Goal: Task Accomplishment & Management: Manage account settings

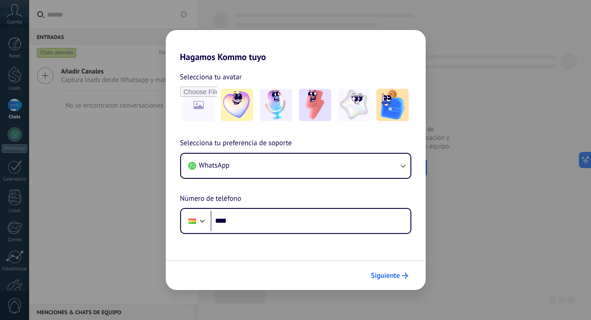
click at [391, 277] on span "Siguiente" at bounding box center [385, 275] width 29 height 6
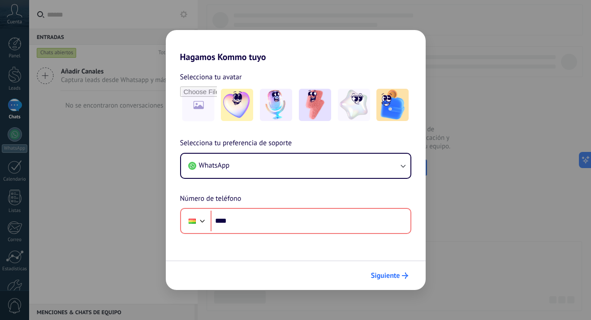
click at [392, 275] on span "Siguiente" at bounding box center [385, 275] width 29 height 6
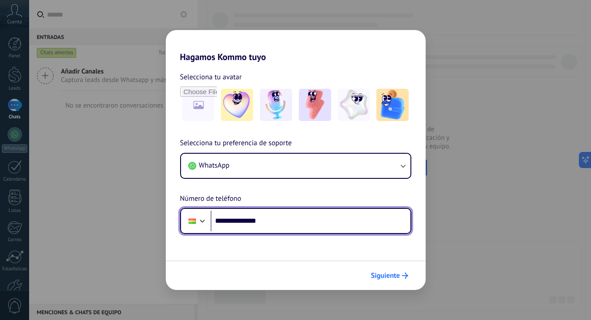
type input "**********"
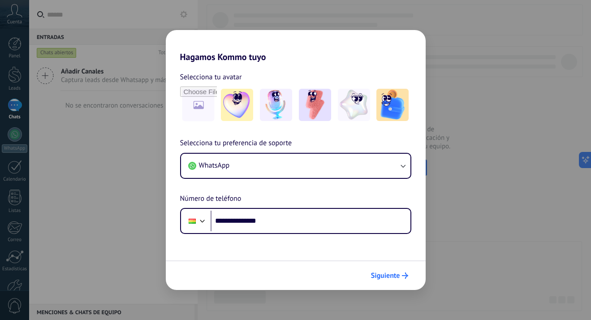
click at [392, 281] on button "Siguiente" at bounding box center [389, 275] width 45 height 15
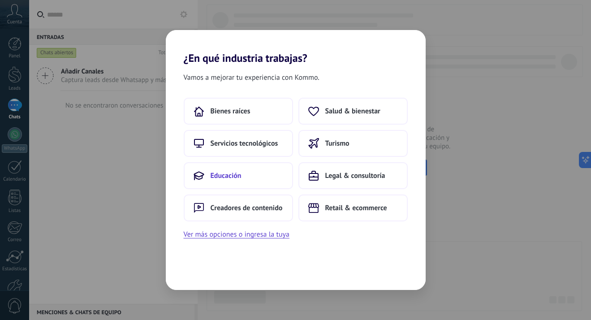
click at [267, 186] on button "Educación" at bounding box center [238, 175] width 109 height 27
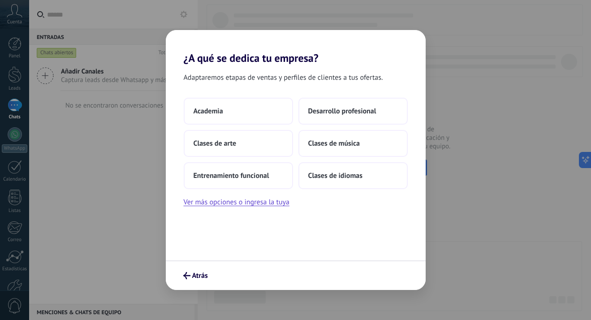
drag, startPoint x: 237, startPoint y: 117, endPoint x: 285, endPoint y: 314, distance: 202.4
click at [285, 314] on div "¿A qué se dedica tu empresa? Adaptaremos etapas de ventas y perfiles de cliente…" at bounding box center [295, 160] width 591 height 320
click at [207, 273] on span "Atrás" at bounding box center [200, 275] width 16 height 6
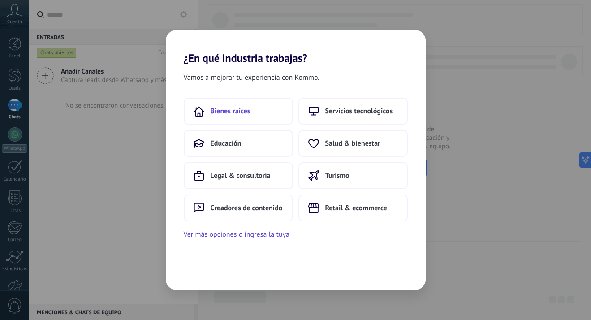
click at [259, 113] on button "Bienes raíces" at bounding box center [238, 111] width 109 height 27
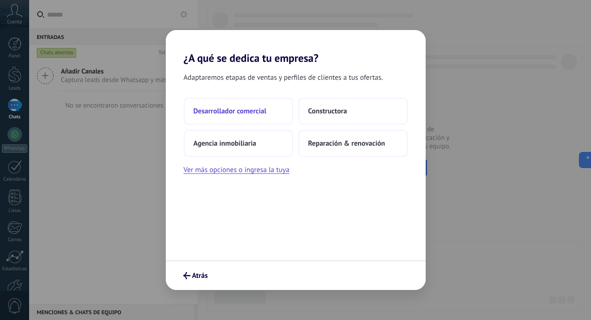
click at [259, 119] on button "Desarrollador comercial" at bounding box center [238, 111] width 109 height 27
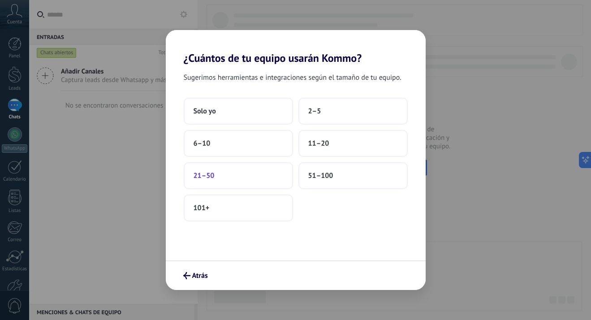
click at [237, 176] on button "21–50" at bounding box center [238, 175] width 109 height 27
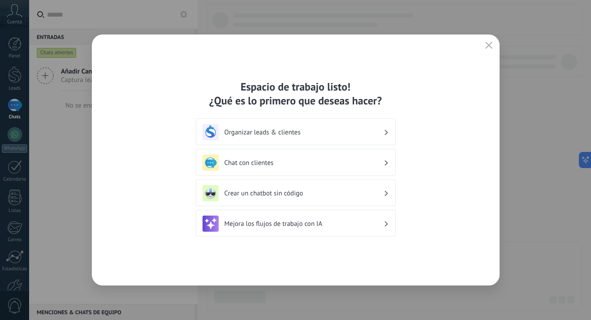
click at [337, 143] on div "Organizar leads & clientes" at bounding box center [296, 131] width 200 height 27
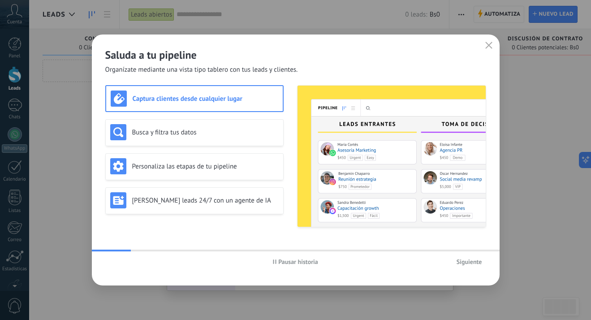
click at [496, 55] on div "Saluda a tu pipeline Organízate mediante una vista tipo tablero con tus leads y…" at bounding box center [296, 55] width 408 height 40
click at [492, 42] on button "button" at bounding box center [489, 45] width 12 height 13
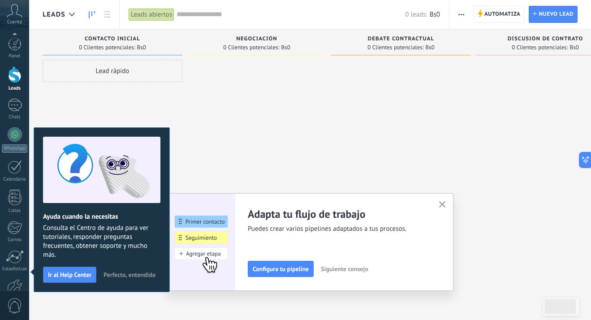
scroll to position [53, 0]
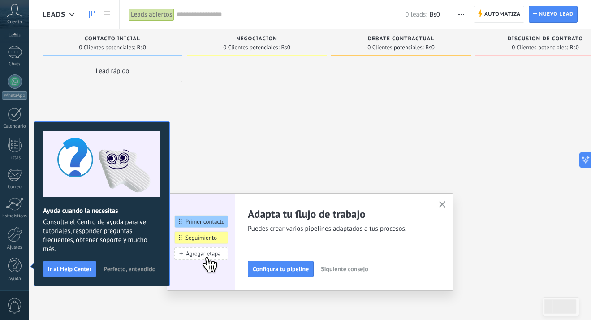
click at [436, 205] on div "Adapta tu flujo de trabajo Puedes crear varios pipelines adaptados a tus proces…" at bounding box center [310, 242] width 287 height 98
click at [397, 161] on div at bounding box center [401, 161] width 140 height 203
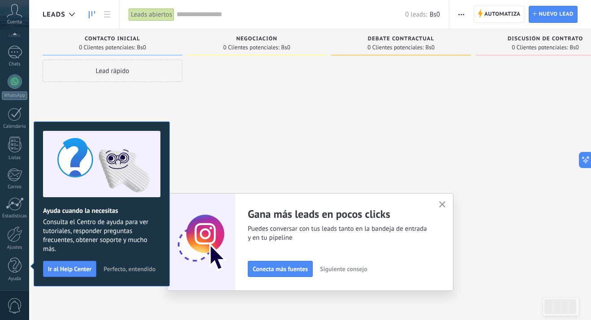
click at [128, 266] on span "Perfecto, entendido" at bounding box center [130, 269] width 52 height 6
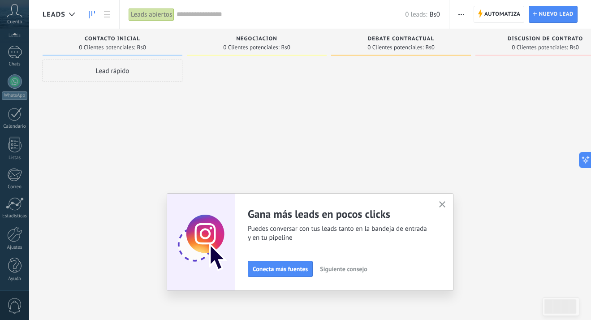
click at [443, 202] on icon "button" at bounding box center [442, 204] width 7 height 7
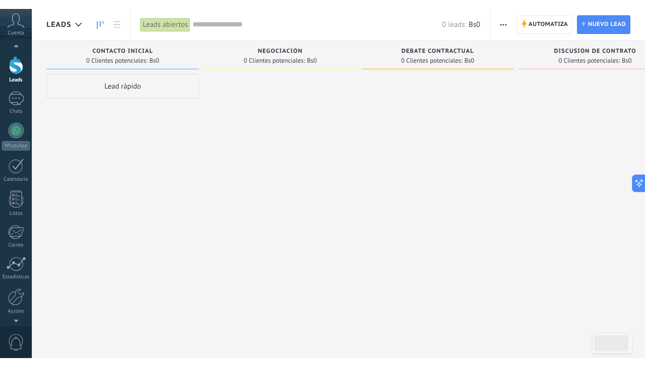
scroll to position [0, 0]
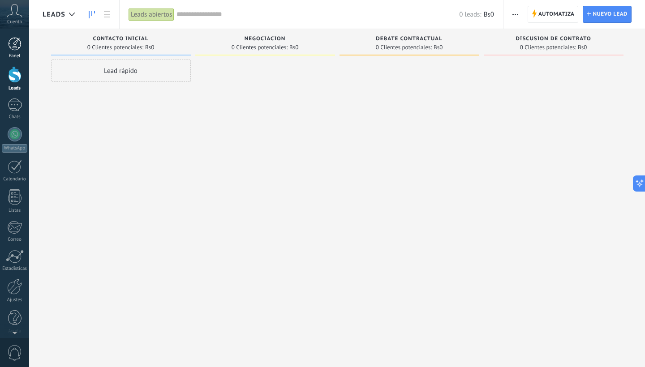
click at [8, 45] on div at bounding box center [14, 43] width 13 height 13
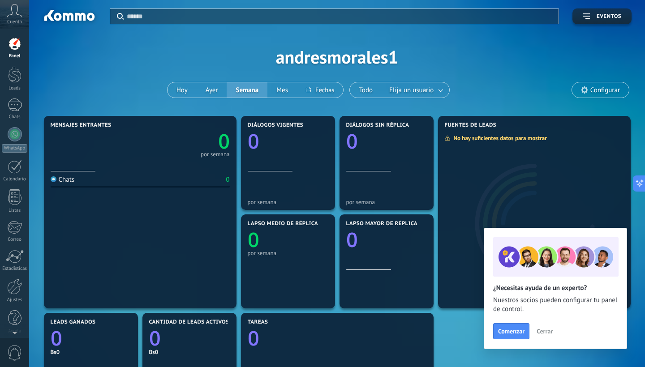
click at [556, 319] on button "Cerrar" at bounding box center [545, 331] width 24 height 13
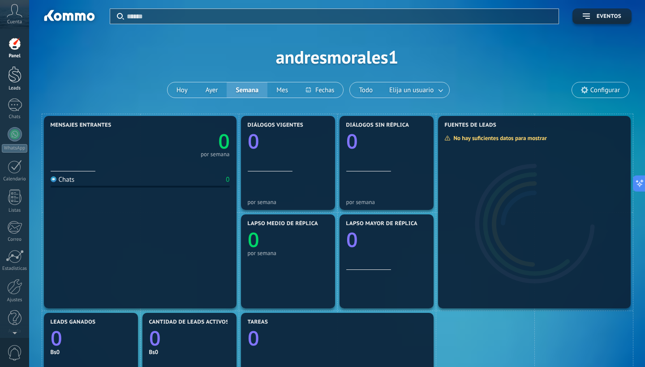
click at [13, 79] on div at bounding box center [14, 74] width 13 height 17
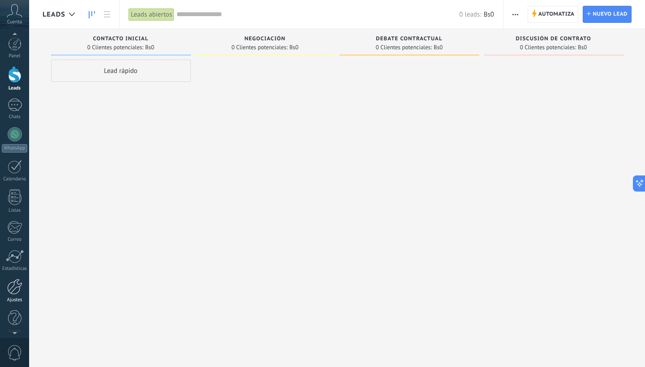
scroll to position [1, 0]
click at [14, 130] on div at bounding box center [15, 133] width 14 height 14
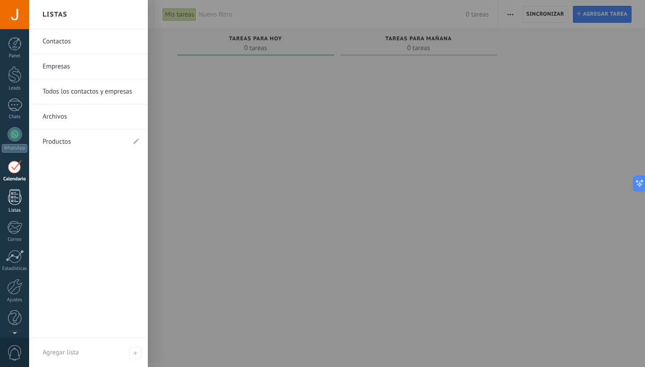
click at [11, 199] on div at bounding box center [14, 198] width 13 height 16
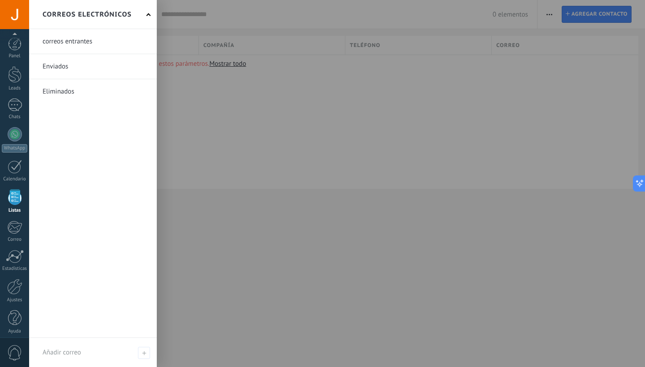
scroll to position [5, 0]
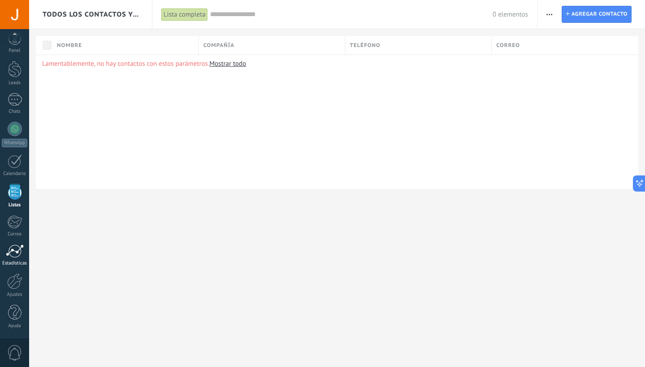
click at [17, 251] on div at bounding box center [15, 251] width 18 height 13
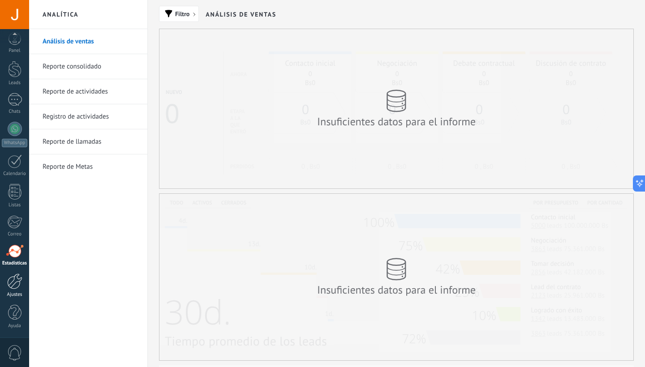
click at [15, 286] on div at bounding box center [14, 282] width 15 height 16
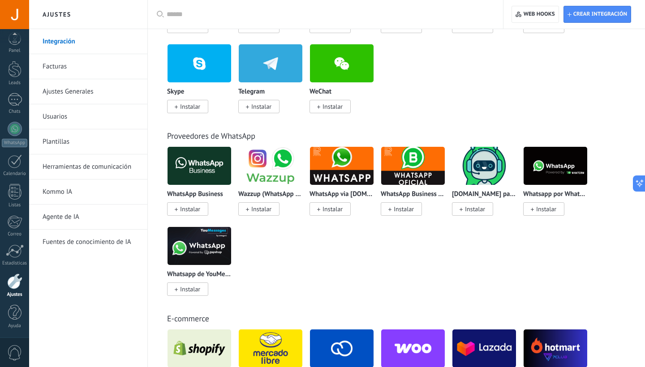
scroll to position [272, 0]
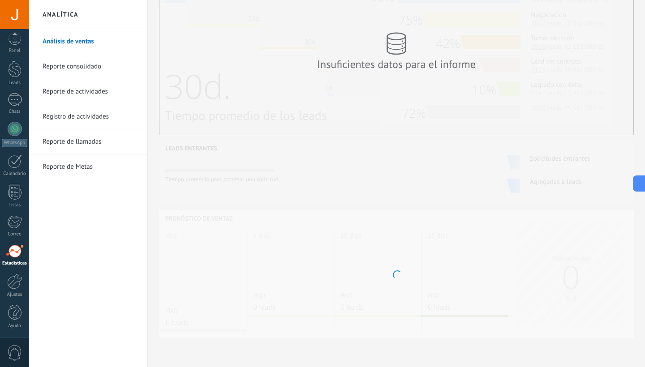
scroll to position [156, 0]
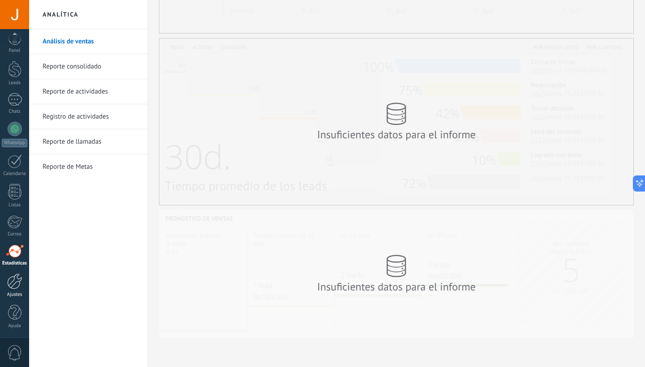
click at [11, 278] on div at bounding box center [14, 282] width 15 height 16
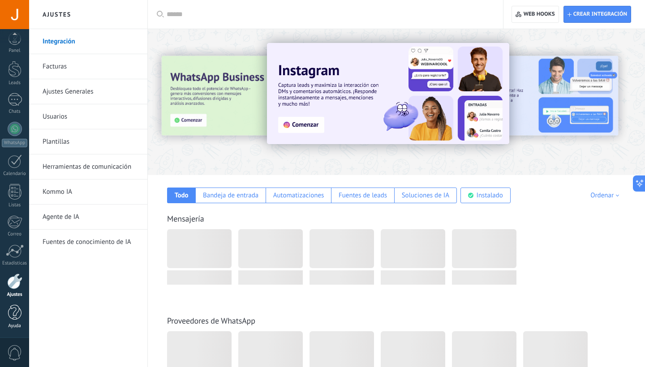
click at [9, 322] on link "Ayuda" at bounding box center [14, 317] width 29 height 24
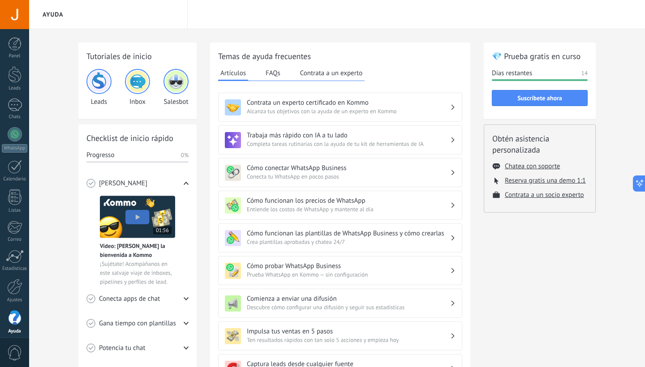
click at [11, 356] on span "0" at bounding box center [14, 353] width 15 height 16
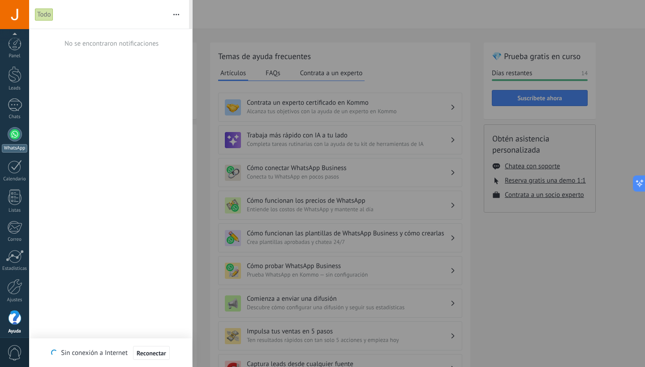
scroll to position [5, 0]
click at [19, 68] on div at bounding box center [14, 69] width 13 height 17
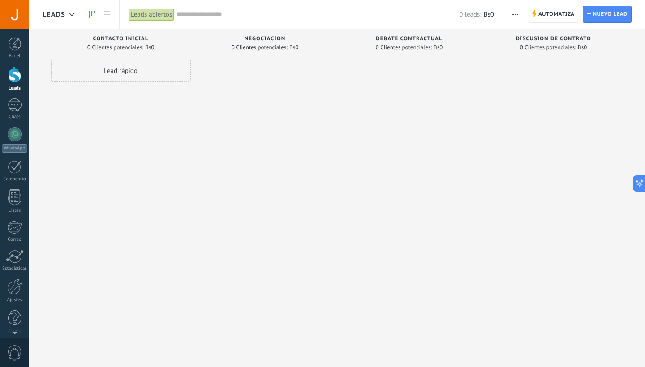
click at [514, 15] on icon "button" at bounding box center [516, 14] width 6 height 1
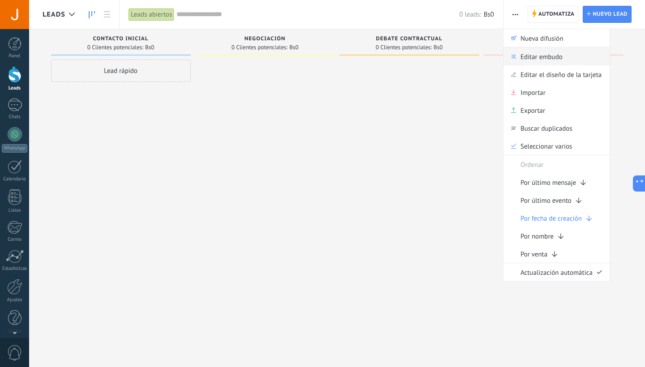
click at [522, 63] on span "Editar embudo" at bounding box center [542, 56] width 42 height 18
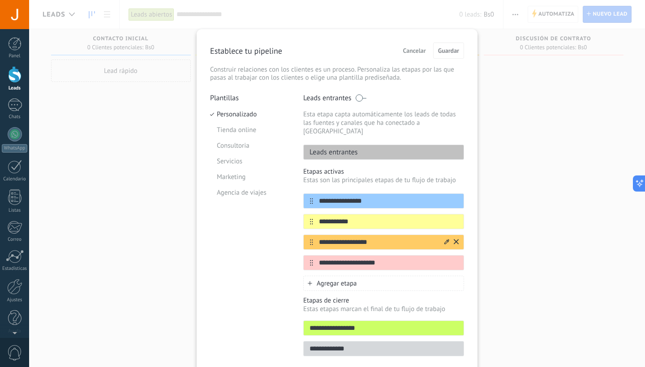
click at [375, 238] on input "**********" at bounding box center [378, 242] width 130 height 9
click at [377, 238] on input "**********" at bounding box center [378, 242] width 130 height 9
drag, startPoint x: 377, startPoint y: 230, endPoint x: 313, endPoint y: 237, distance: 64.5
click at [313, 238] on input "**********" at bounding box center [378, 242] width 130 height 9
type input "*******"
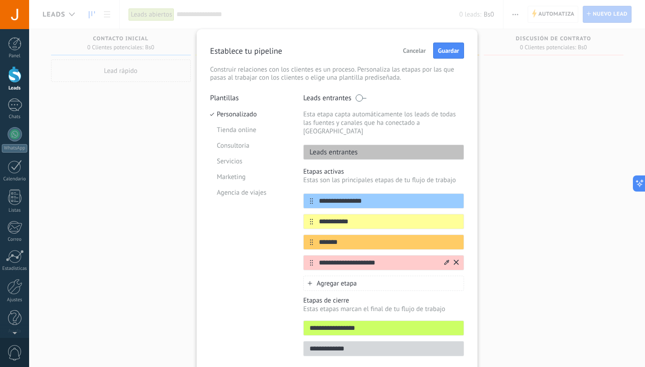
click at [456, 260] on icon at bounding box center [456, 262] width 5 height 5
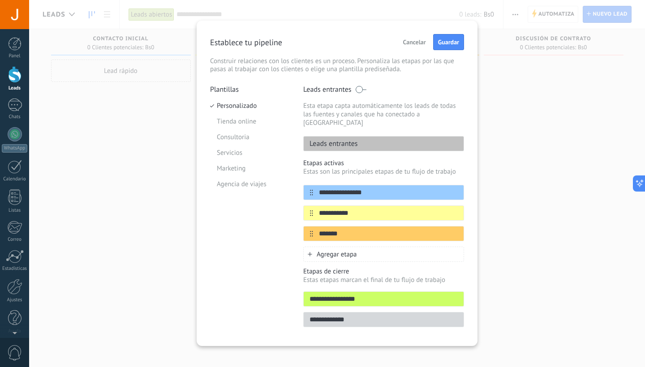
scroll to position [8, 0]
click at [442, 41] on span "Guardar" at bounding box center [448, 42] width 21 height 6
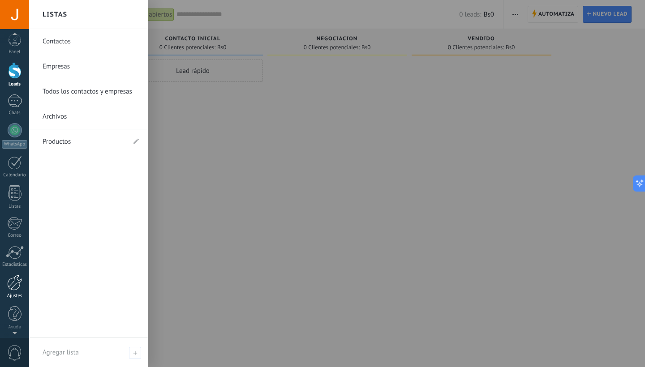
click at [17, 284] on div at bounding box center [14, 283] width 15 height 16
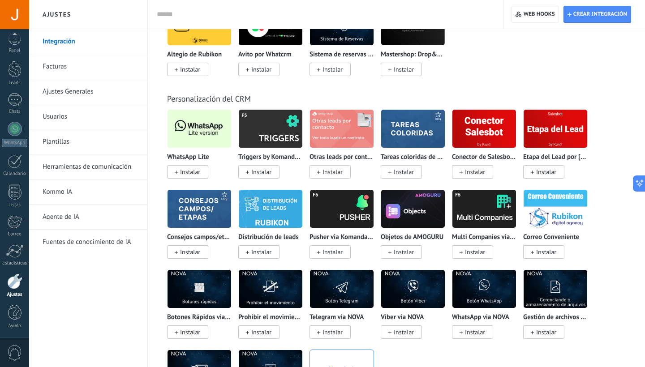
scroll to position [2131, 0]
click at [209, 123] on img at bounding box center [200, 128] width 64 height 43
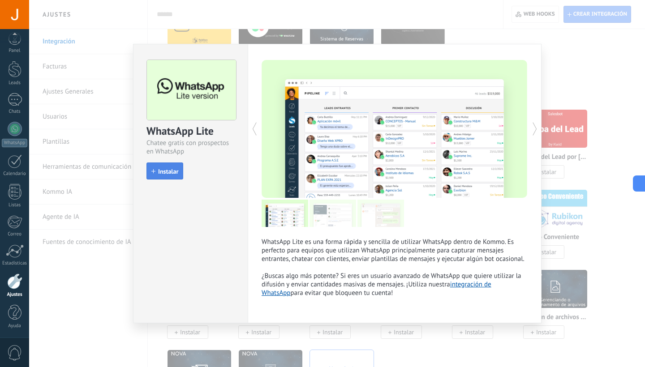
click at [163, 177] on button "Instalar" at bounding box center [165, 171] width 37 height 17
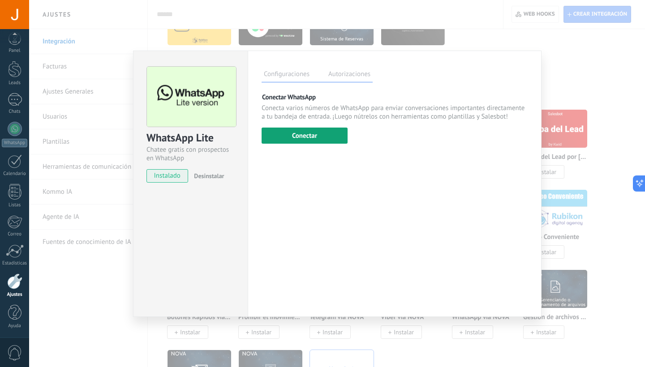
click at [273, 140] on button "Conectar" at bounding box center [305, 136] width 86 height 16
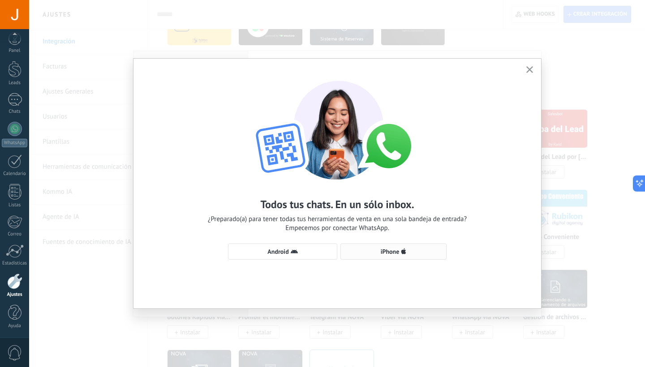
click at [347, 259] on button "iPhone" at bounding box center [394, 252] width 106 height 16
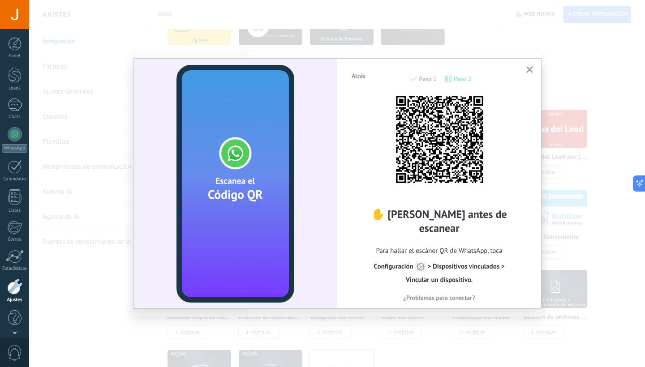
scroll to position [5, 0]
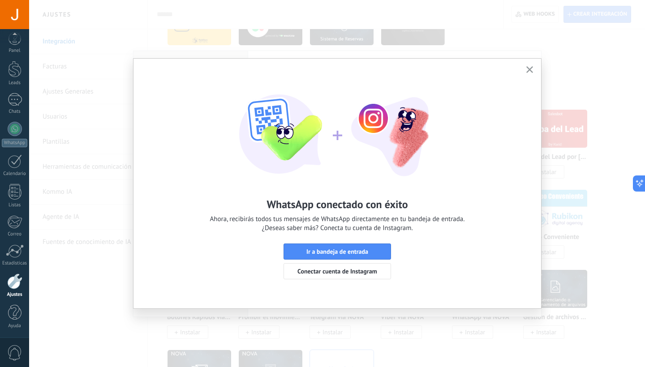
drag, startPoint x: 326, startPoint y: 251, endPoint x: 531, endPoint y: 69, distance: 273.9
click at [531, 69] on div "WhatsApp conectado con éxito Ahora, recibirás todos tus mensajes de WhatsApp di…" at bounding box center [338, 184] width 408 height 250
click at [531, 69] on icon "button" at bounding box center [530, 69] width 7 height 7
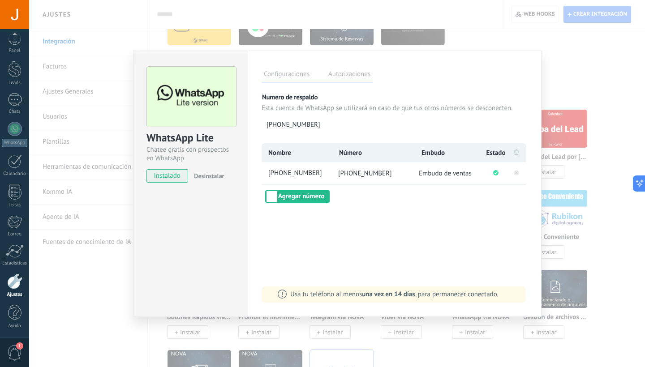
click at [475, 277] on div "Configuraciones Autorizaciones Esta pestaña registra a los usuarios que han con…" at bounding box center [395, 184] width 294 height 267
click at [85, 155] on div "WhatsApp Lite Chatee gratis con prospectos en WhatsApp instalado Desinstalar Co…" at bounding box center [337, 183] width 616 height 367
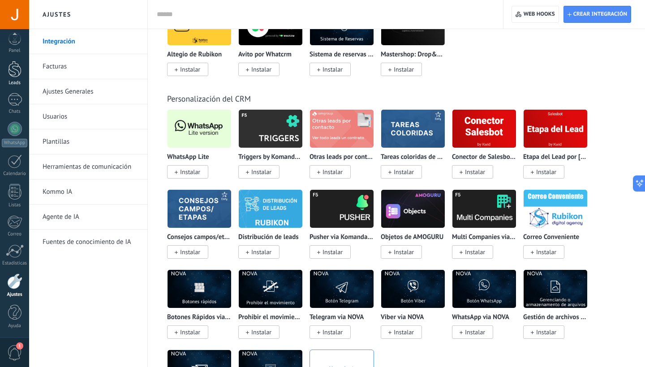
click at [10, 82] on div "Leads" at bounding box center [15, 83] width 26 height 6
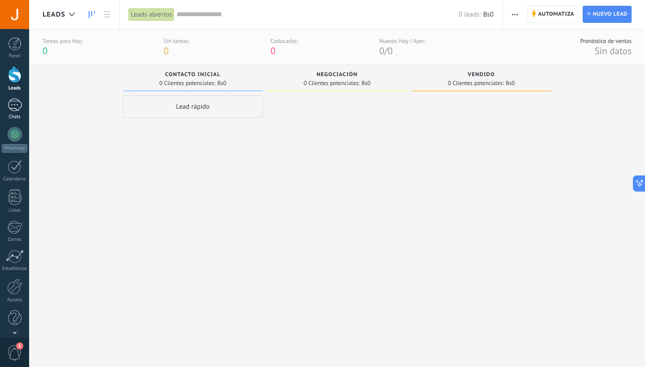
click at [14, 108] on div at bounding box center [15, 105] width 14 height 13
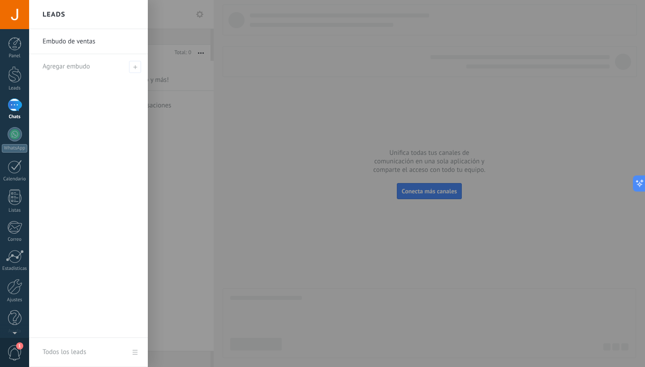
click at [186, 105] on div at bounding box center [351, 183] width 645 height 367
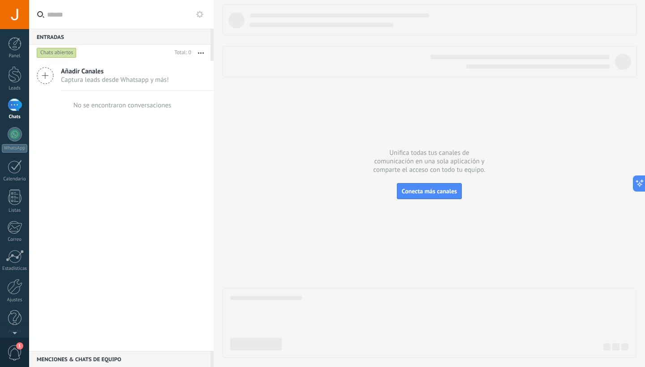
click at [18, 113] on link "Chats" at bounding box center [14, 110] width 29 height 22
click at [430, 193] on span "Conecta más canales" at bounding box center [429, 191] width 55 height 8
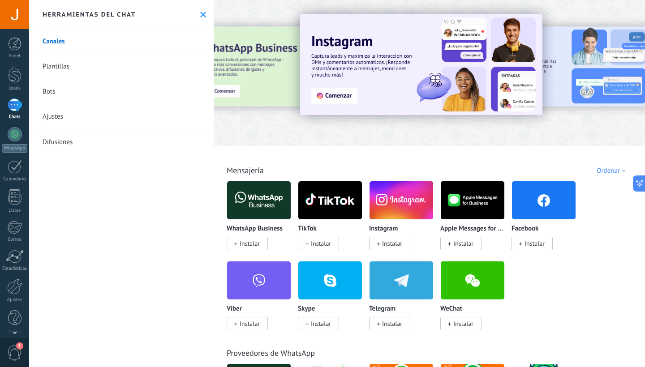
click at [201, 15] on use at bounding box center [203, 15] width 6 height 6
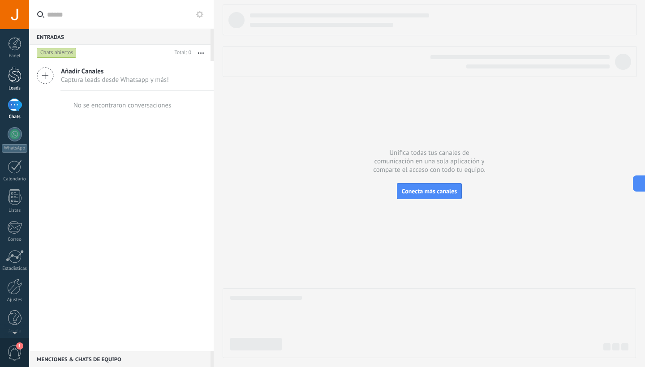
click at [15, 75] on div at bounding box center [14, 74] width 13 height 17
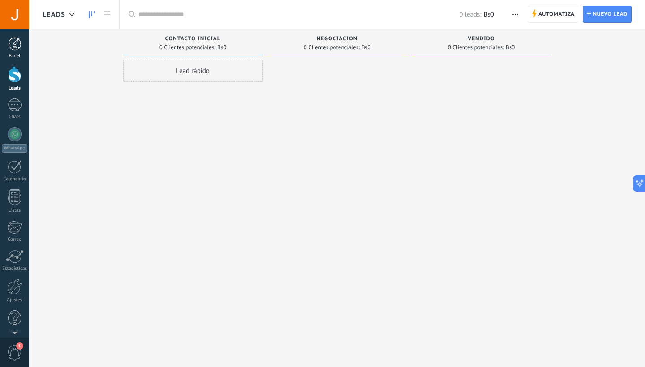
click at [23, 46] on link "Panel" at bounding box center [14, 48] width 29 height 22
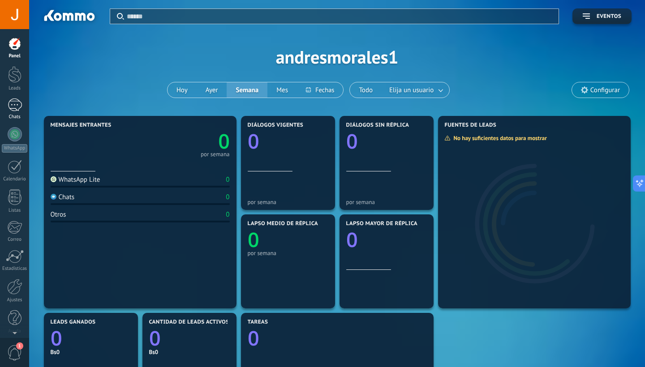
click at [14, 106] on div at bounding box center [15, 105] width 14 height 13
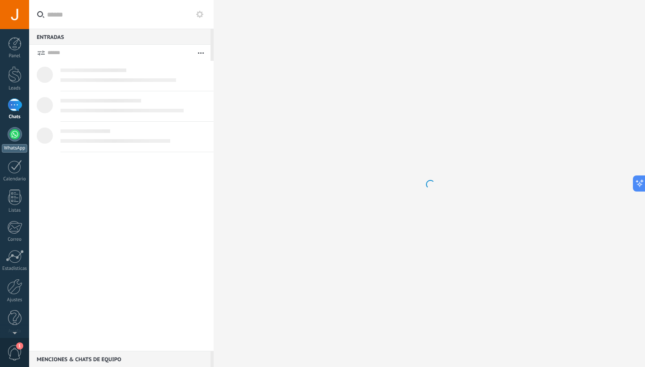
click at [14, 131] on div at bounding box center [15, 134] width 14 height 14
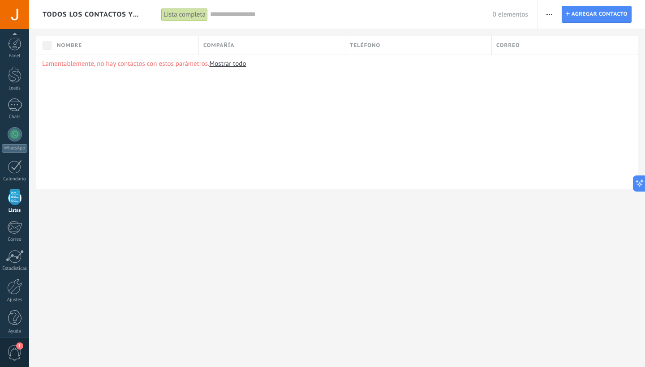
scroll to position [5, 0]
click at [14, 282] on div at bounding box center [14, 282] width 15 height 16
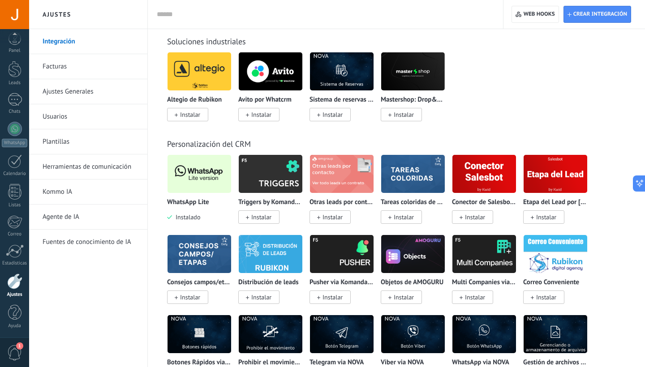
scroll to position [2065, 0]
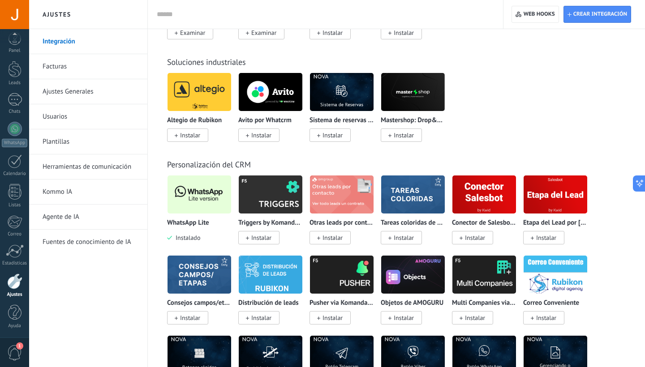
click at [214, 197] on img at bounding box center [200, 194] width 64 height 43
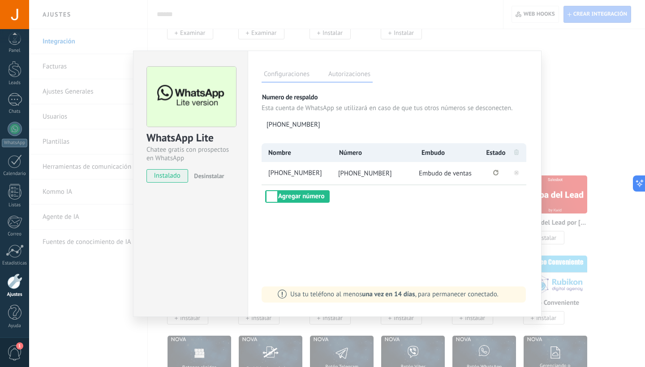
click at [599, 154] on div "WhatsApp Lite Chatee gratis con prospectos en WhatsApp instalado Desinstalar Co…" at bounding box center [337, 183] width 616 height 367
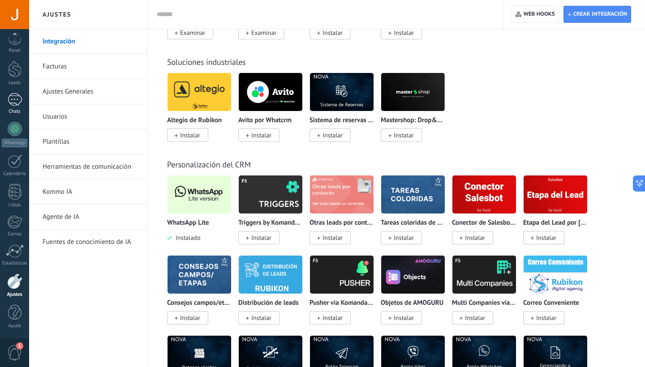
click at [16, 105] on div at bounding box center [15, 99] width 14 height 13
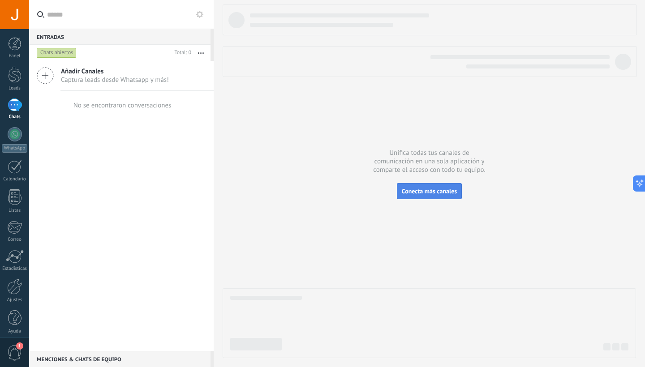
click at [424, 195] on span "Conecta más canales" at bounding box center [429, 191] width 55 height 8
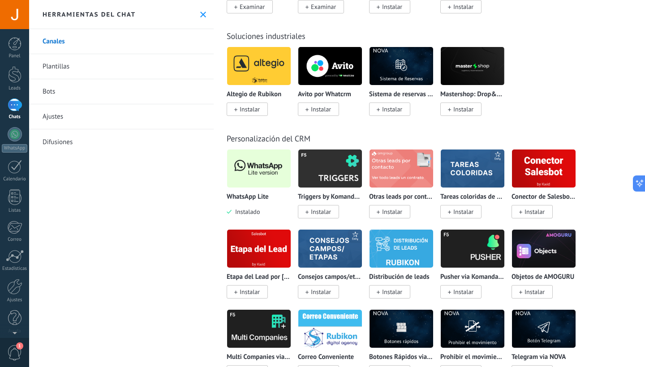
scroll to position [2173, 0]
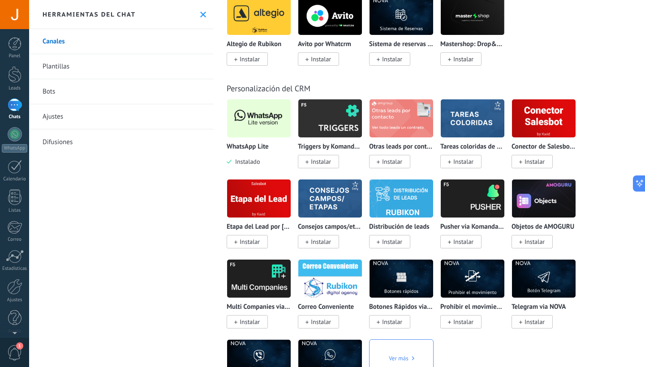
click at [263, 116] on img at bounding box center [259, 118] width 64 height 43
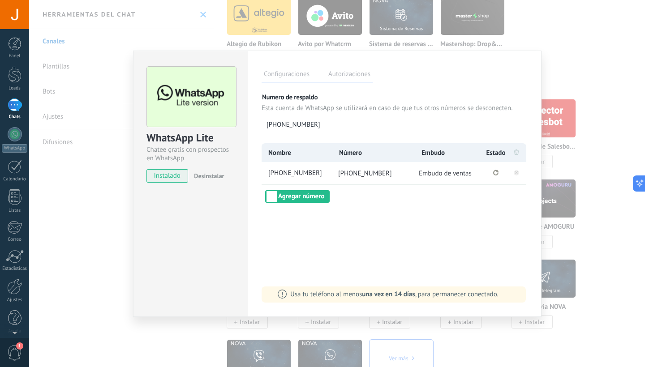
click at [401, 216] on div "Configuraciones Autorizaciones Esta pestaña registra a los usuarios que han con…" at bounding box center [395, 184] width 294 height 267
click at [84, 104] on div "WhatsApp Lite Chatee gratis con prospectos en WhatsApp instalado Desinstalar Co…" at bounding box center [337, 183] width 616 height 367
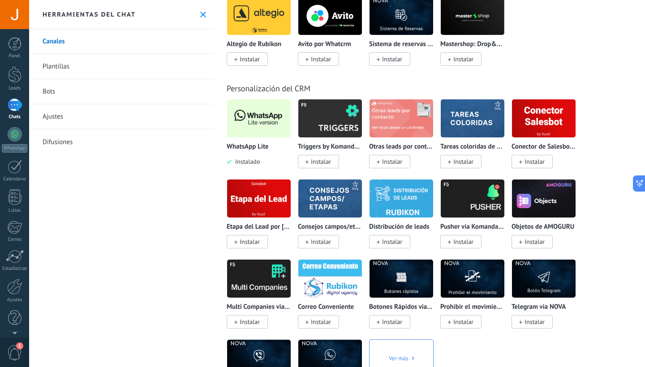
click at [202, 16] on icon at bounding box center [203, 15] width 6 height 6
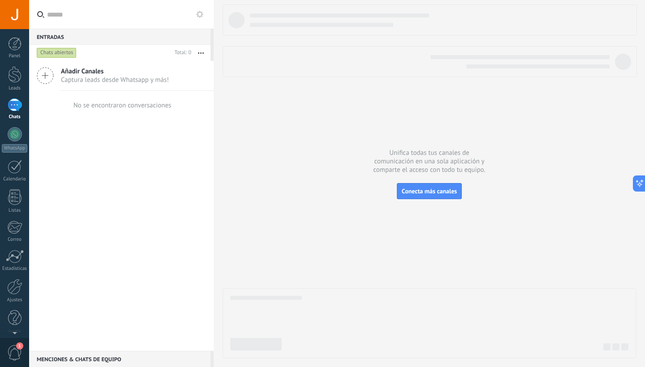
click at [68, 53] on div "Chats abiertos" at bounding box center [57, 52] width 40 height 11
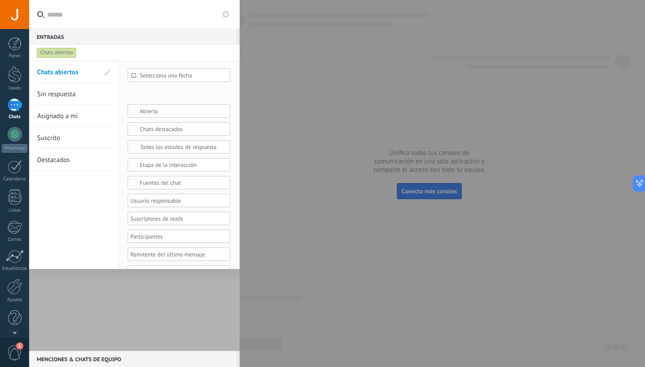
click at [63, 94] on span "Sin respuesta" at bounding box center [56, 94] width 39 height 9
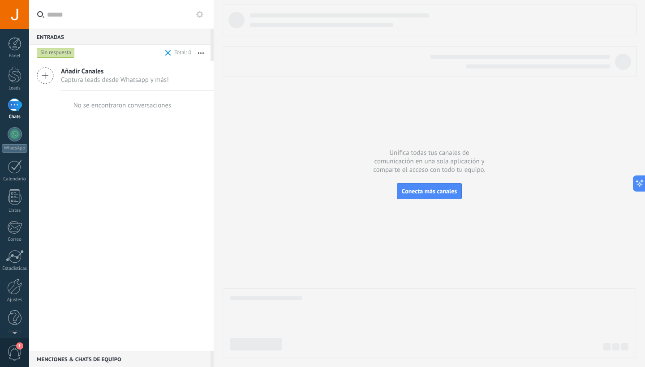
click at [60, 53] on div "Sin respuesta" at bounding box center [56, 52] width 38 height 11
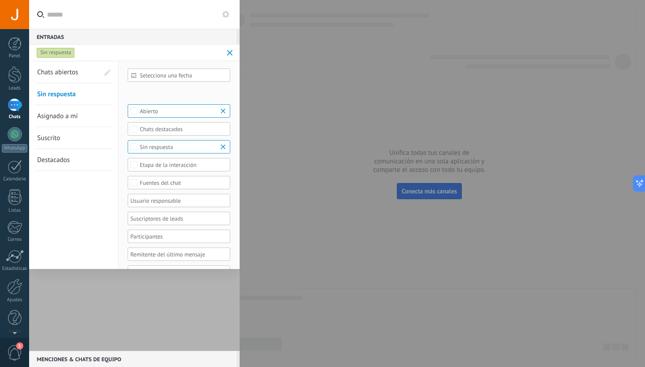
click at [65, 162] on span "Destacados" at bounding box center [53, 160] width 33 height 9
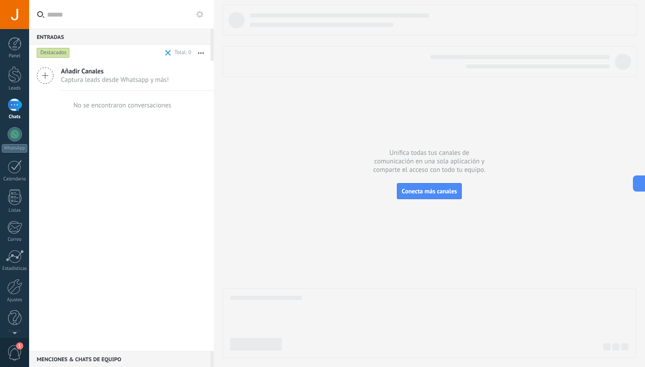
click at [63, 54] on div "Destacados" at bounding box center [53, 52] width 33 height 11
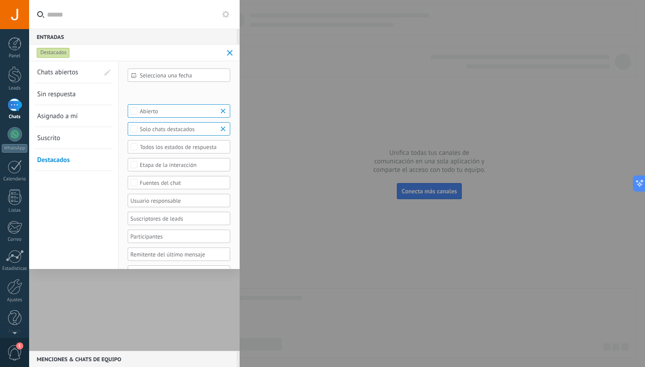
click at [233, 55] on span at bounding box center [230, 53] width 10 height 18
